Goal: Task Accomplishment & Management: Manage account settings

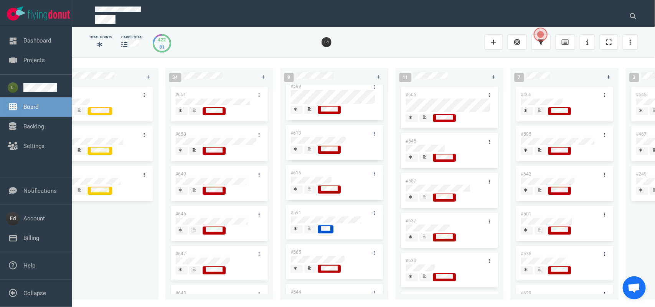
scroll to position [96, 0]
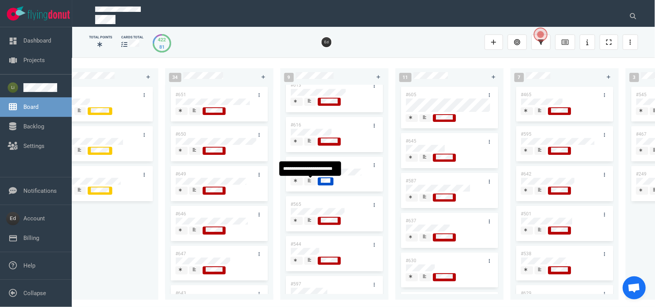
click at [308, 183] on div at bounding box center [310, 181] width 5 height 6
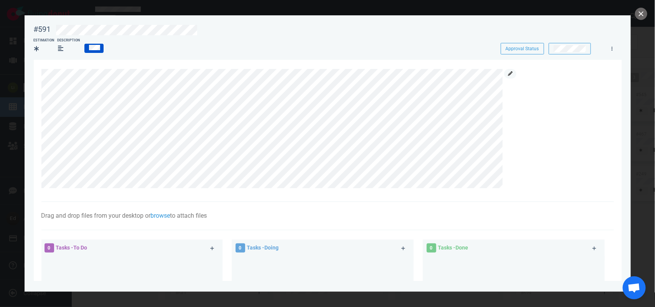
click at [510, 76] on icon at bounding box center [510, 73] width 5 height 5
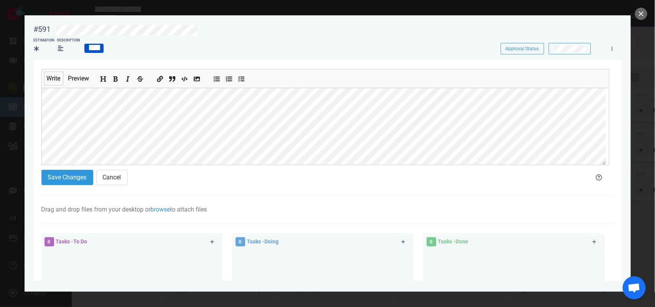
scroll to position [48, 0]
click at [68, 171] on button "Save Changes" at bounding box center [67, 177] width 52 height 15
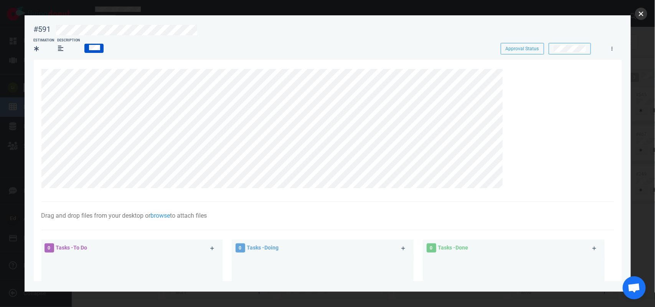
click at [638, 16] on button "close" at bounding box center [641, 14] width 12 height 12
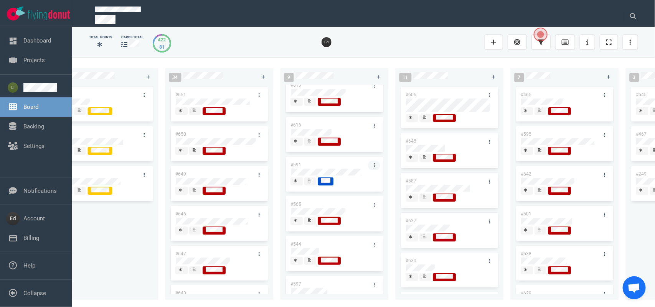
click at [373, 166] on link at bounding box center [374, 166] width 12 height 10
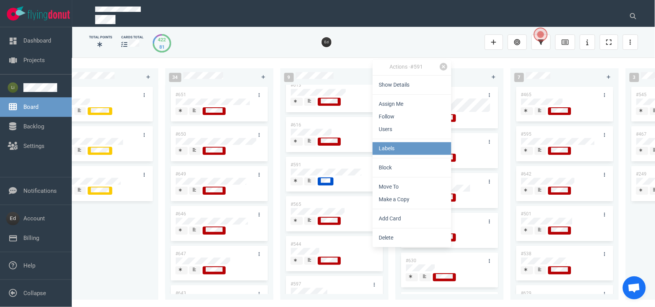
click at [394, 148] on link "Labels" at bounding box center [412, 148] width 79 height 13
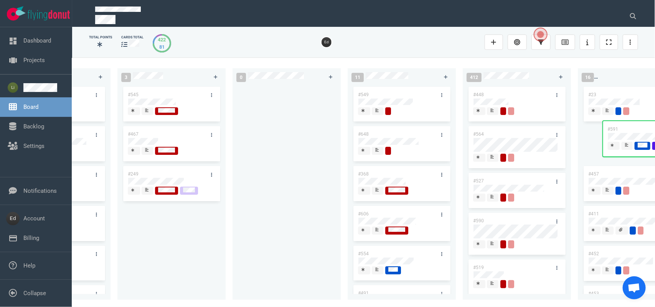
scroll to position [0, 1153]
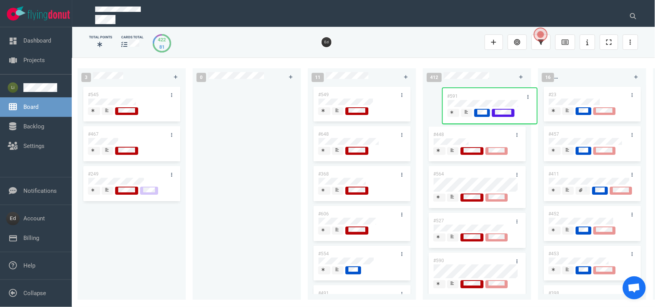
drag, startPoint x: 577, startPoint y: 167, endPoint x: 470, endPoint y: 96, distance: 129.0
click at [470, 96] on div "0 2 #653 #652 12 #641 #639 #634 #635 #608 #611 #602 #603 #548 3 #482 #390 #331 …" at bounding box center [363, 182] width 583 height 249
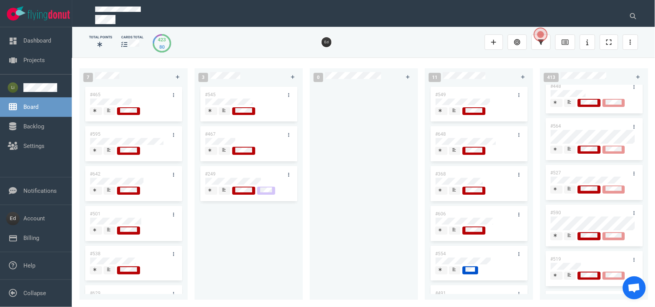
scroll to position [96, 0]
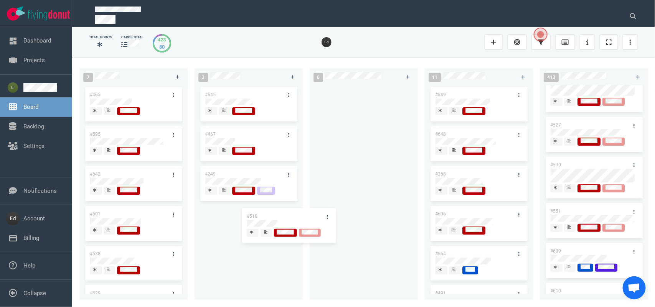
drag, startPoint x: 584, startPoint y: 212, endPoint x: 254, endPoint y: 212, distance: 330.4
click at [254, 212] on div "0 2 #653 #652 12 #641 #639 #634 #635 #608 #611 #602 #603 #548 3 #482 #390 #331 …" at bounding box center [363, 182] width 583 height 249
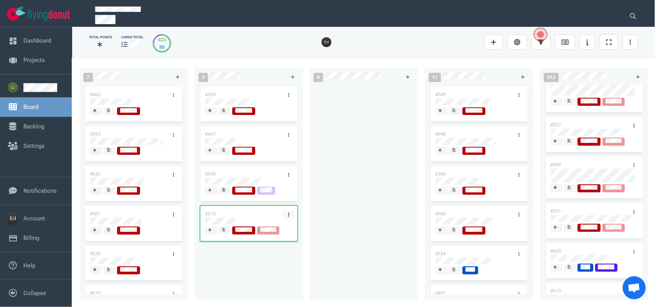
click at [288, 216] on icon at bounding box center [288, 215] width 1 height 5
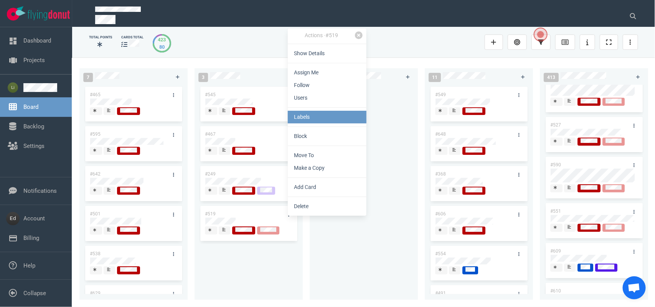
click at [298, 118] on link "Labels" at bounding box center [327, 117] width 79 height 13
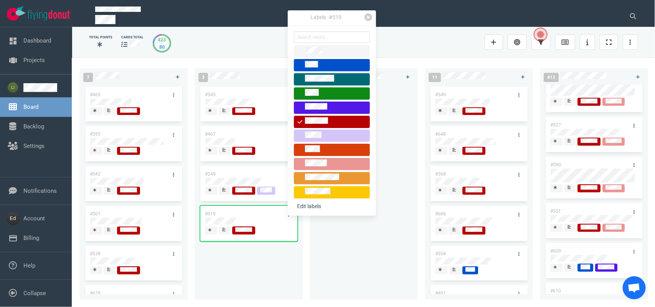
click at [262, 263] on div "#545 #467 #249 #519" at bounding box center [248, 188] width 99 height 206
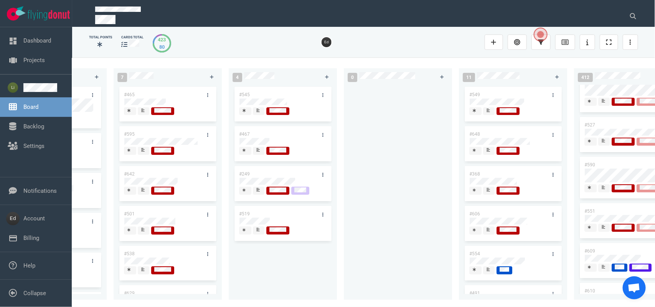
scroll to position [0, 992]
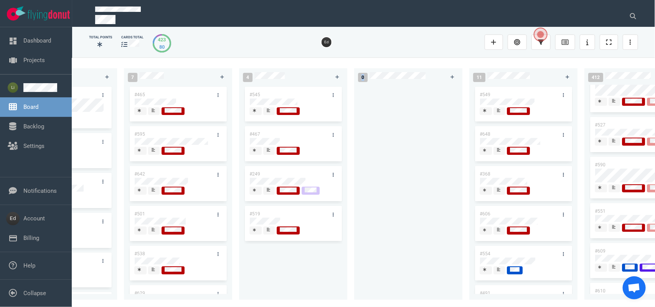
drag, startPoint x: 354, startPoint y: 302, endPoint x: 350, endPoint y: 303, distance: 3.9
click at [350, 303] on div "0 2 #653 #652 12 #641 #639 #634 #635 #608 #611 #602 #603 #548 3 #482 #390 #331 …" at bounding box center [363, 182] width 583 height 249
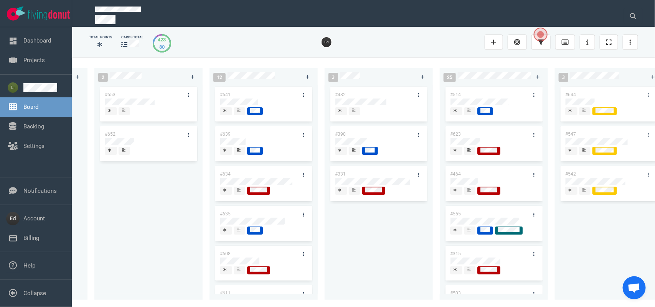
scroll to position [0, 0]
